Goal: Information Seeking & Learning: Learn about a topic

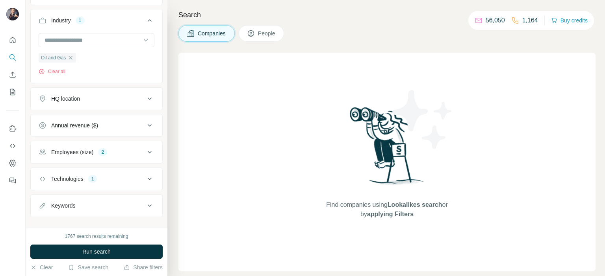
scroll to position [91, 0]
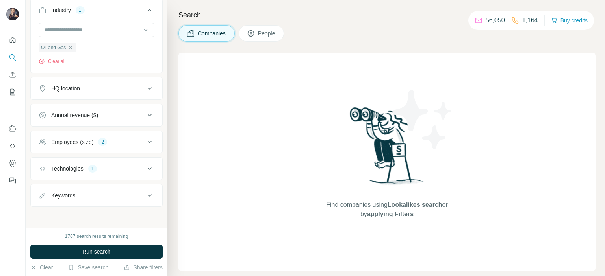
click at [119, 141] on div "Employees (size) 2" at bounding box center [92, 142] width 106 height 8
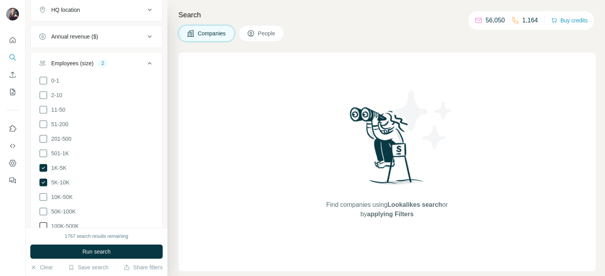
scroll to position [209, 0]
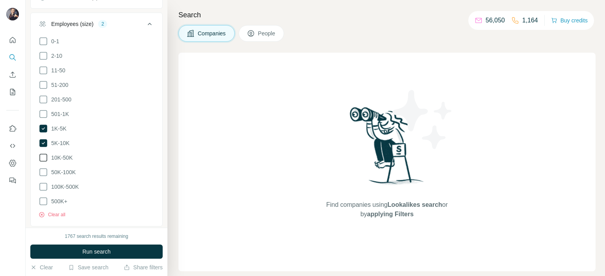
click at [44, 156] on icon at bounding box center [43, 157] width 9 height 9
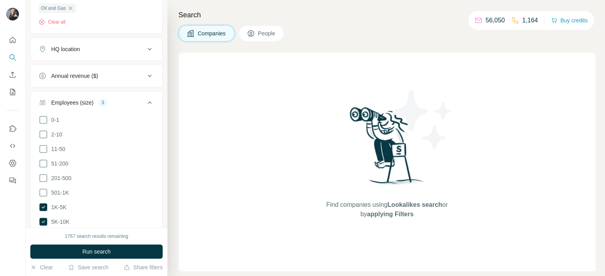
click at [145, 100] on icon at bounding box center [149, 102] width 9 height 9
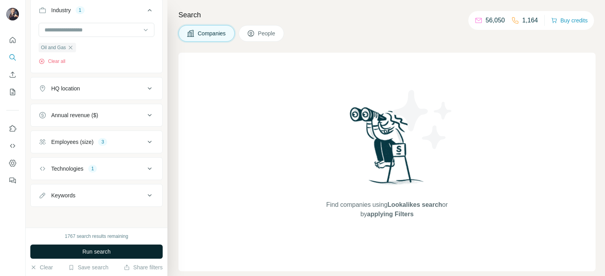
click at [99, 248] on span "Run search" at bounding box center [96, 252] width 28 height 8
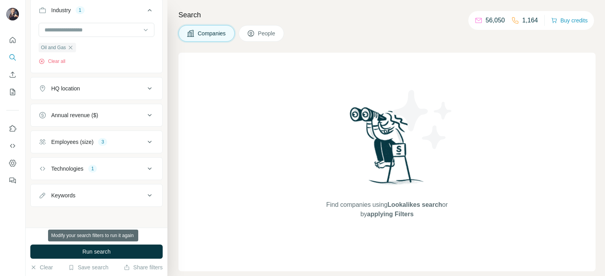
click at [110, 252] on span "Run search" at bounding box center [96, 252] width 28 height 8
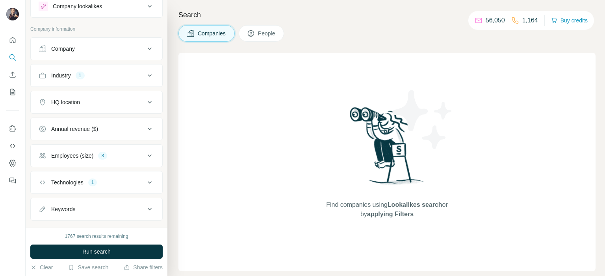
scroll to position [39, 0]
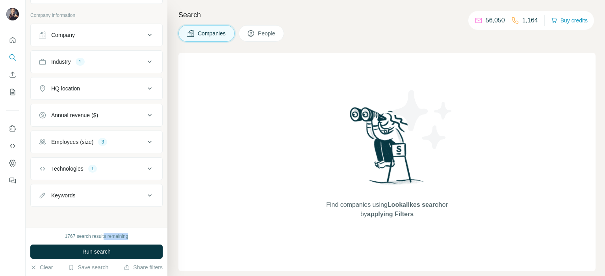
drag, startPoint x: 104, startPoint y: 237, endPoint x: 141, endPoint y: 237, distance: 37.0
click at [141, 237] on div "1767 search results remaining" at bounding box center [96, 236] width 132 height 7
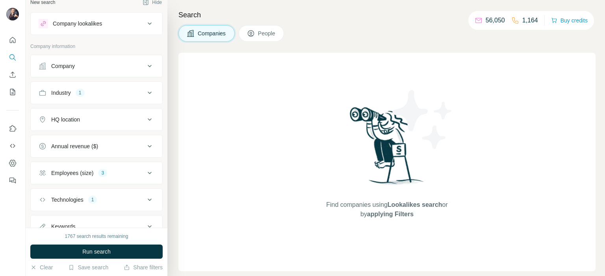
scroll to position [0, 0]
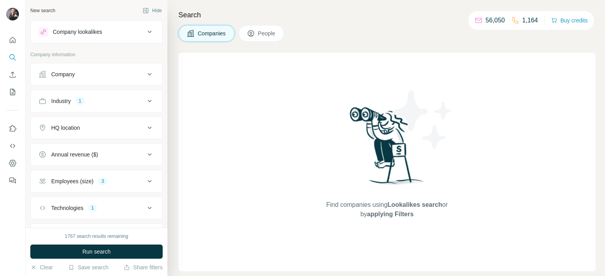
click at [281, 29] on button "People" at bounding box center [262, 33] width 46 height 17
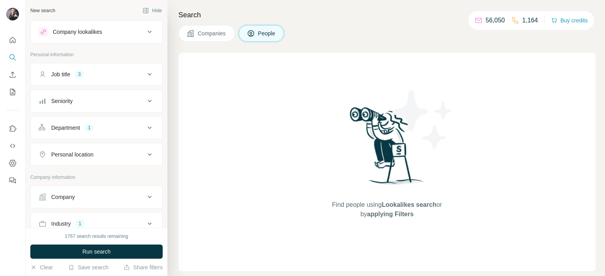
click at [222, 35] on span "Companies" at bounding box center [212, 34] width 29 height 8
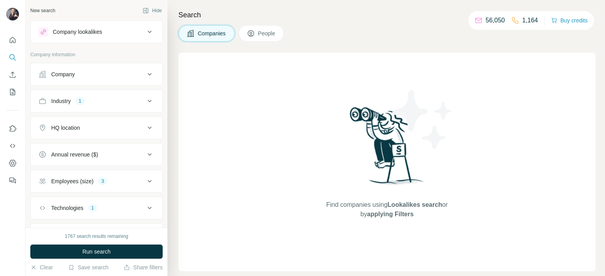
click at [92, 104] on div "Industry 1" at bounding box center [92, 101] width 106 height 8
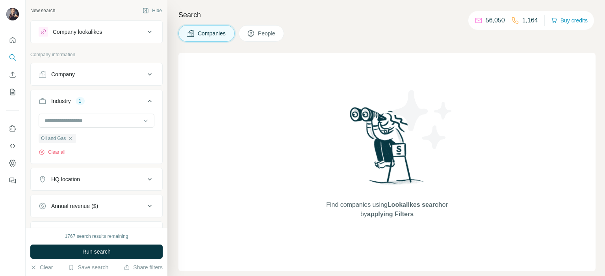
click at [92, 104] on div "Industry 1" at bounding box center [92, 101] width 106 height 8
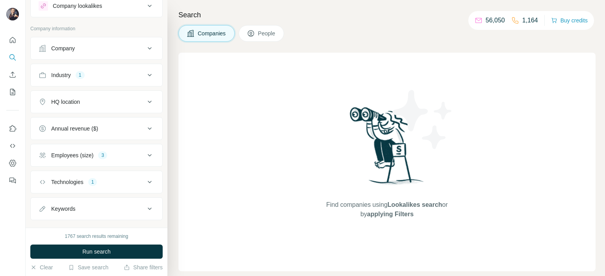
scroll to position [39, 0]
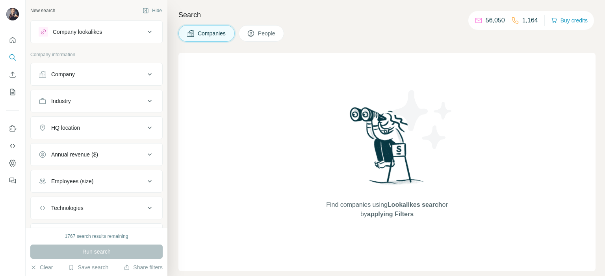
click at [111, 72] on div "Company" at bounding box center [92, 74] width 106 height 8
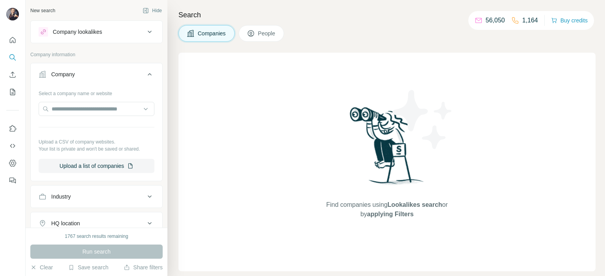
click at [111, 72] on div "Company" at bounding box center [92, 74] width 106 height 8
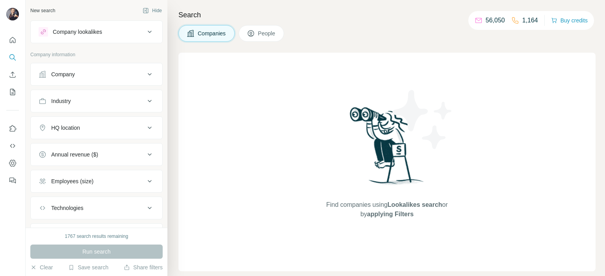
click at [86, 101] on div "Industry" at bounding box center [92, 101] width 106 height 8
click at [76, 124] on input at bounding box center [92, 121] width 97 height 9
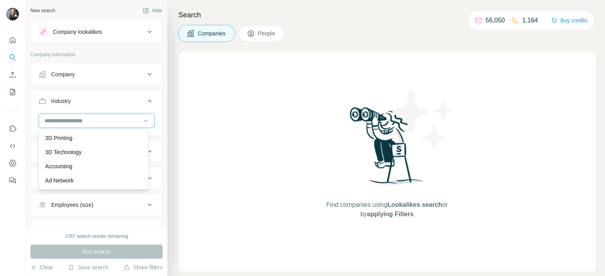
click at [57, 120] on input at bounding box center [92, 121] width 97 height 9
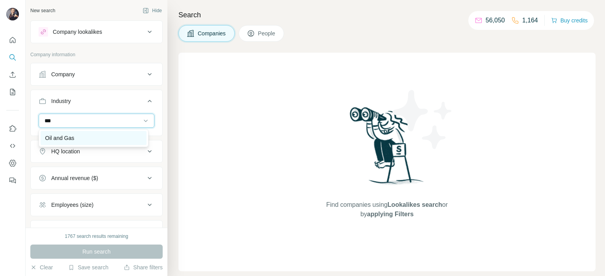
type input "***"
click at [49, 142] on p "Oil and Gas" at bounding box center [59, 138] width 29 height 8
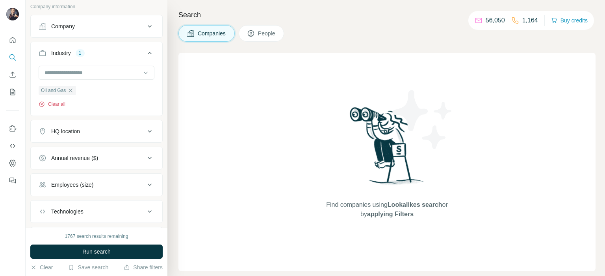
scroll to position [79, 0]
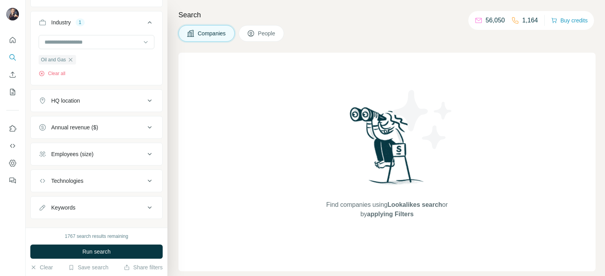
scroll to position [91, 0]
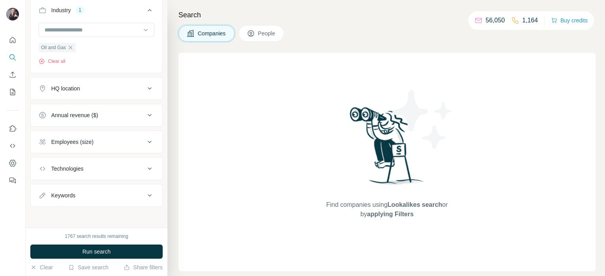
click at [81, 172] on button "Technologies" at bounding box center [96, 168] width 131 height 19
click at [68, 193] on input "text" at bounding box center [97, 188] width 116 height 14
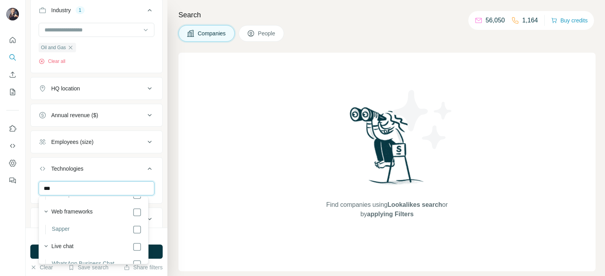
scroll to position [157, 0]
type input "***"
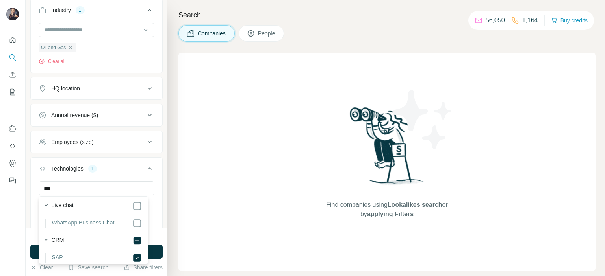
click at [126, 173] on button "Technologies 1" at bounding box center [96, 170] width 131 height 22
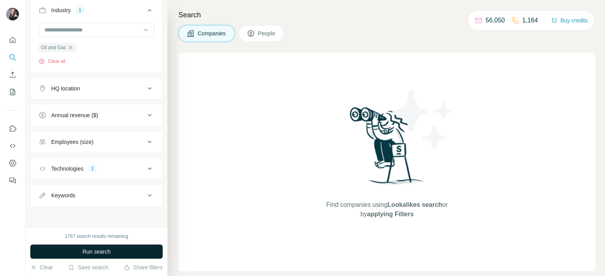
click at [116, 246] on button "Run search" at bounding box center [96, 252] width 132 height 14
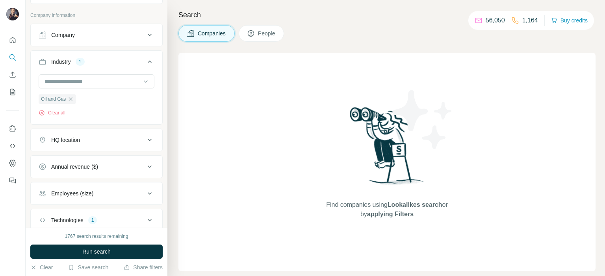
scroll to position [79, 0]
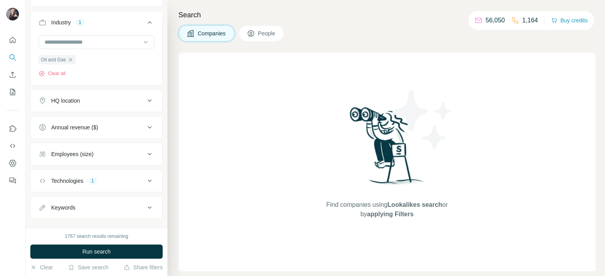
click at [85, 154] on div "Employees (size)" at bounding box center [72, 154] width 42 height 8
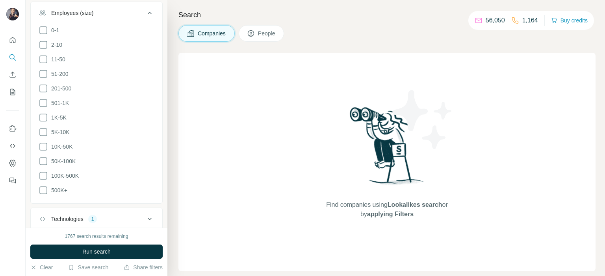
scroll to position [269, 0]
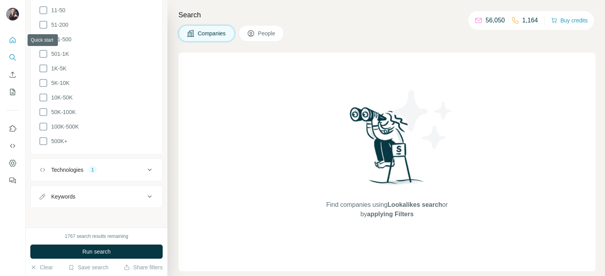
click at [14, 38] on icon "Quick start" at bounding box center [13, 40] width 8 height 8
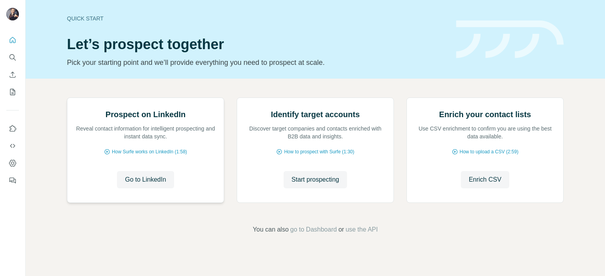
scroll to position [64, 0]
click at [15, 93] on icon "My lists" at bounding box center [12, 92] width 5 height 6
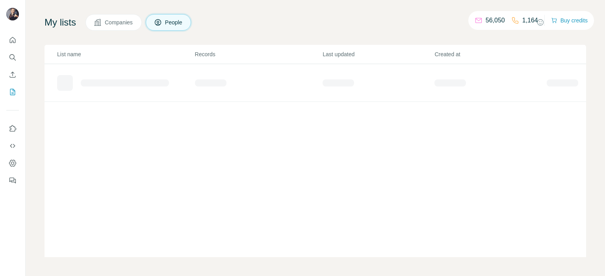
scroll to position [43, 0]
click at [115, 28] on button "Companies" at bounding box center [113, 22] width 56 height 17
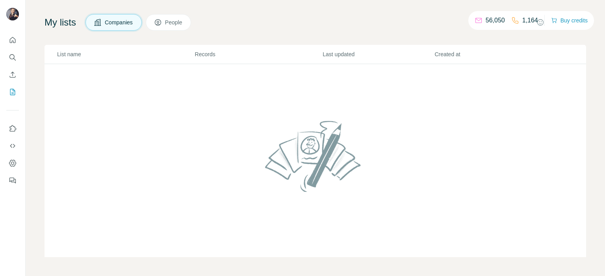
click at [183, 22] on span "People" at bounding box center [174, 23] width 18 height 8
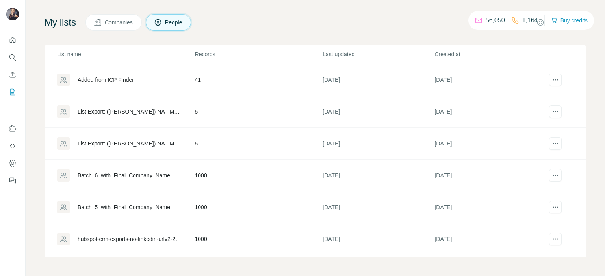
click at [117, 24] on span "Companies" at bounding box center [119, 23] width 29 height 8
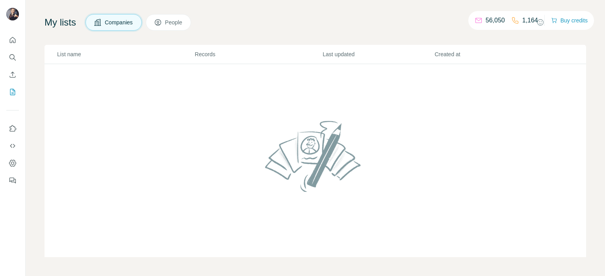
click at [167, 24] on button "People" at bounding box center [169, 22] width 46 height 17
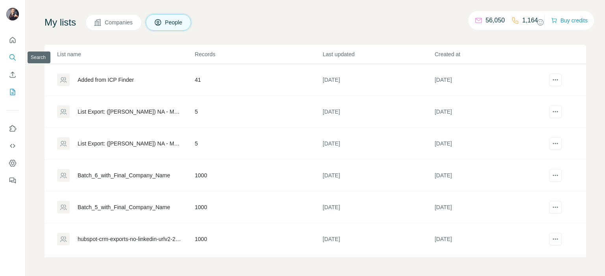
click at [11, 59] on icon "Search" at bounding box center [11, 56] width 5 height 5
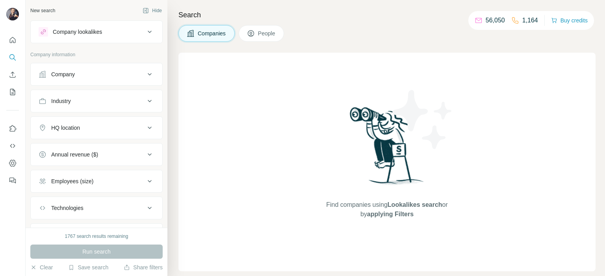
click at [82, 74] on div "Company" at bounding box center [92, 74] width 106 height 8
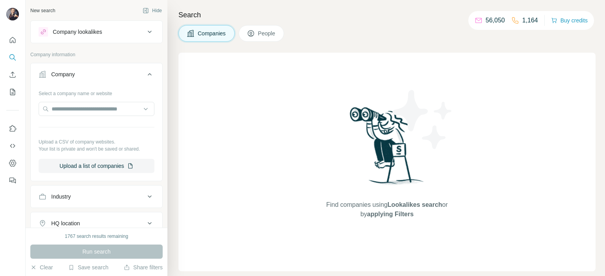
click at [82, 74] on div "Company" at bounding box center [92, 74] width 106 height 8
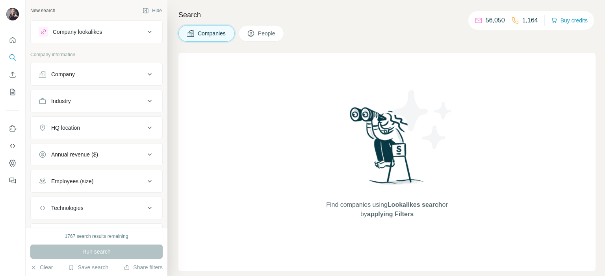
click at [120, 41] on button "Company lookalikes" at bounding box center [96, 31] width 131 height 19
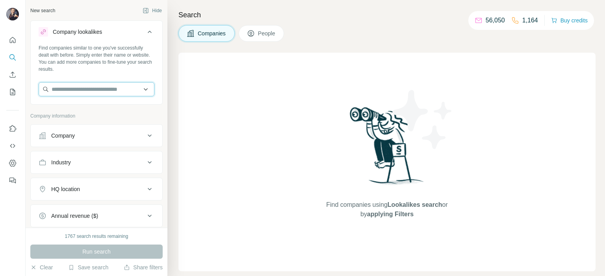
paste input "*******"
click at [140, 89] on input "*******" at bounding box center [97, 89] width 116 height 14
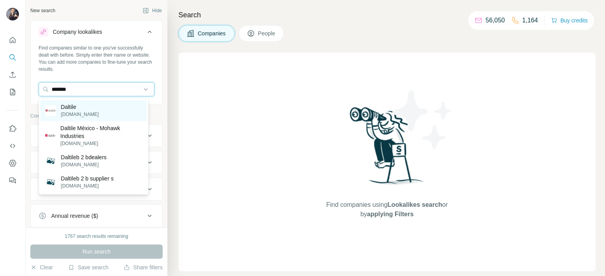
type input "*******"
click at [91, 104] on div "Daltile [DOMAIN_NAME]" at bounding box center [94, 110] width 106 height 21
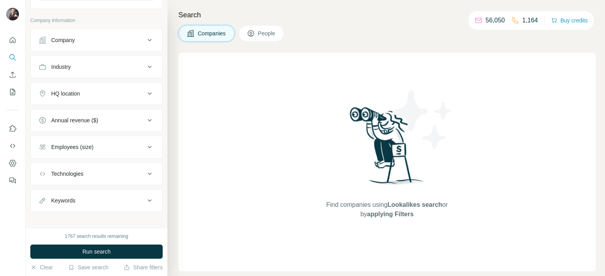
scroll to position [131, 0]
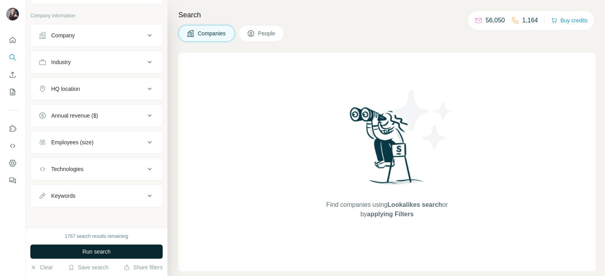
click at [111, 251] on button "Run search" at bounding box center [96, 252] width 132 height 14
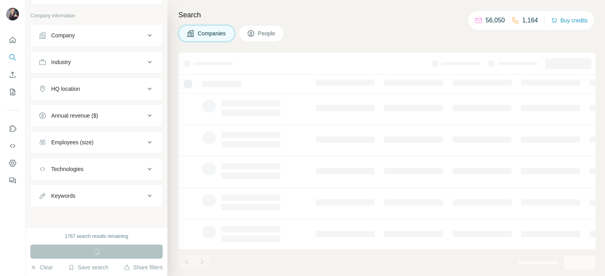
click at [90, 193] on div "Keywords" at bounding box center [92, 196] width 106 height 8
click at [92, 189] on button "Keywords" at bounding box center [96, 198] width 131 height 22
click at [94, 170] on div "Technologies" at bounding box center [92, 169] width 106 height 8
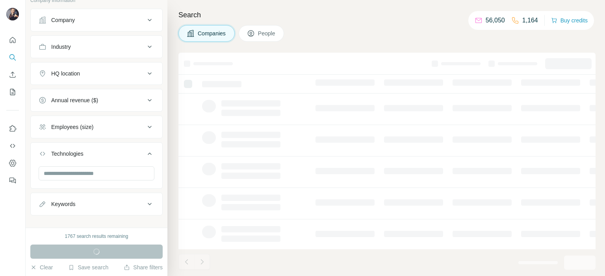
scroll to position [155, 0]
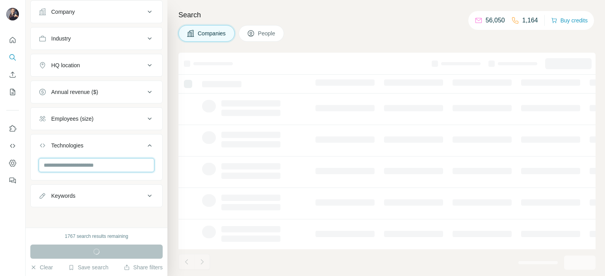
click at [88, 162] on input "text" at bounding box center [97, 165] width 116 height 14
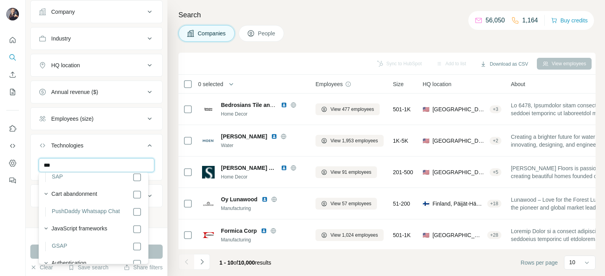
scroll to position [197, 0]
type input "***"
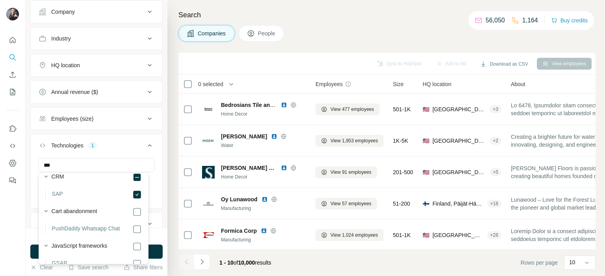
click at [145, 145] on icon at bounding box center [149, 145] width 9 height 9
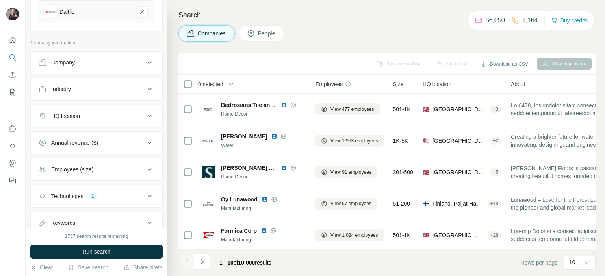
scroll to position [92, 0]
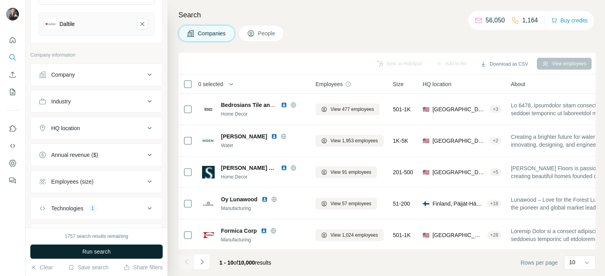
click at [115, 252] on button "Run search" at bounding box center [96, 252] width 132 height 14
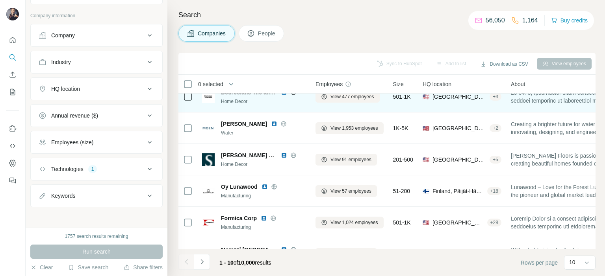
scroll to position [0, 0]
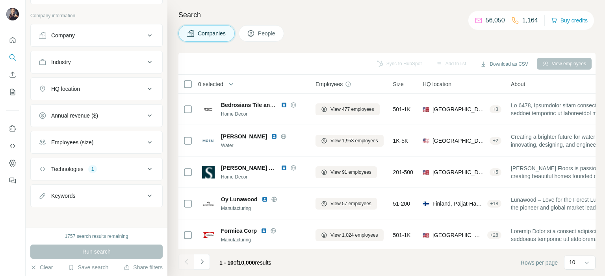
click at [78, 139] on div "Employees (size)" at bounding box center [72, 143] width 42 height 8
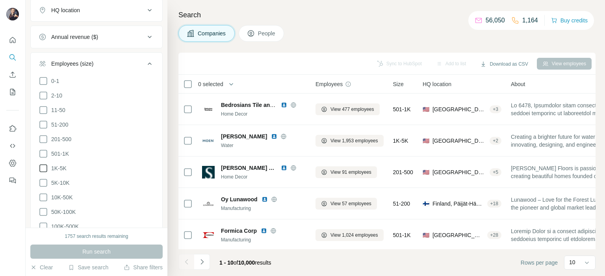
click at [46, 165] on icon at bounding box center [43, 169] width 8 height 8
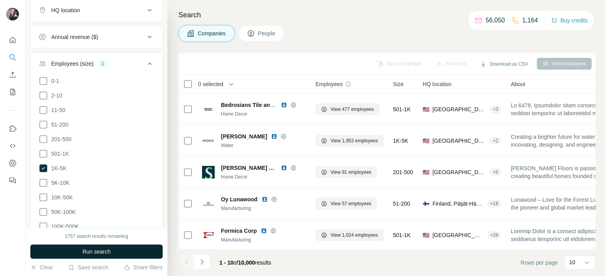
click at [96, 252] on span "Run search" at bounding box center [96, 252] width 28 height 8
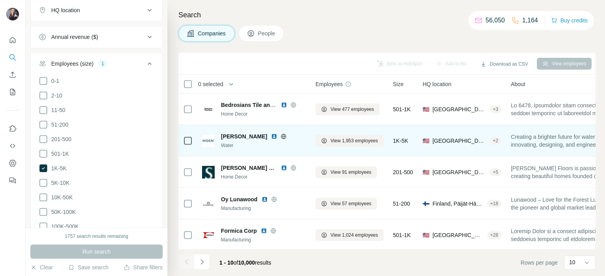
click at [271, 137] on img at bounding box center [274, 136] width 6 height 6
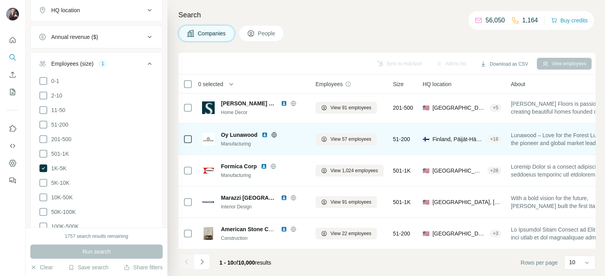
scroll to position [118, 0]
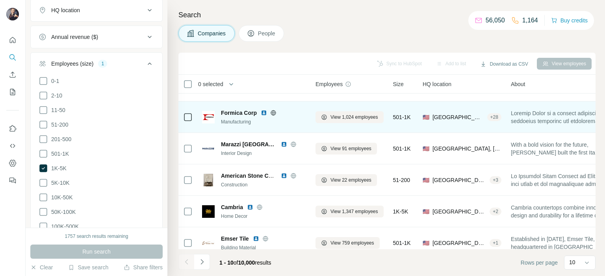
click at [263, 114] on img at bounding box center [264, 113] width 6 height 6
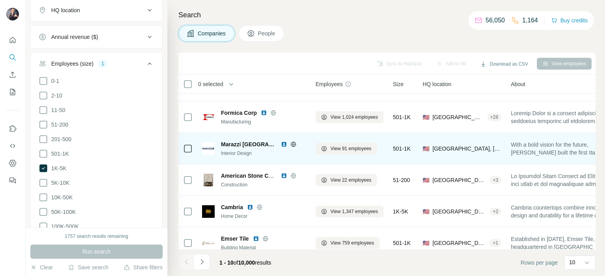
click at [281, 144] on img at bounding box center [284, 144] width 6 height 6
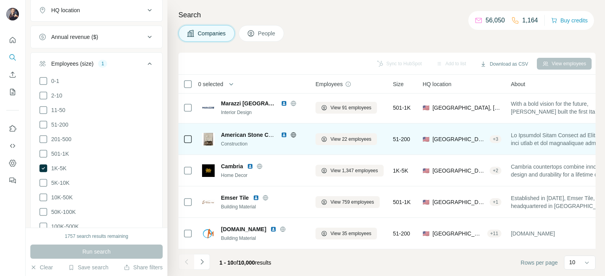
scroll to position [163, 0]
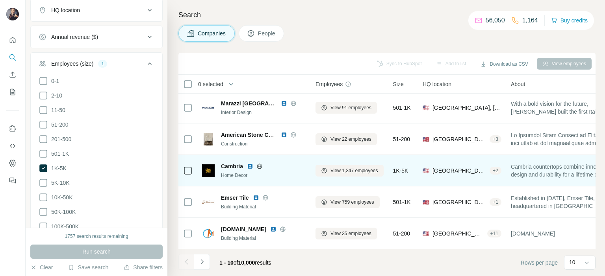
click at [250, 163] on img at bounding box center [250, 166] width 6 height 6
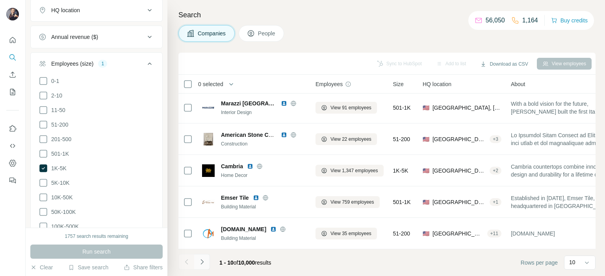
click at [200, 260] on icon "Navigate to next page" at bounding box center [202, 262] width 8 height 8
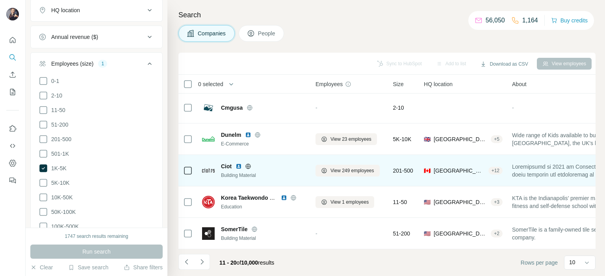
click at [241, 163] on img at bounding box center [238, 166] width 6 height 6
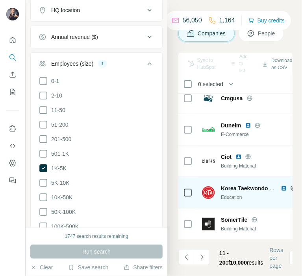
scroll to position [197, 0]
